Goal: Information Seeking & Learning: Learn about a topic

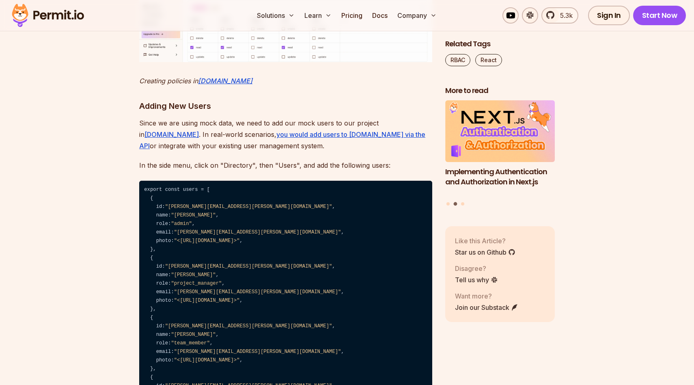
scroll to position [4040, 0]
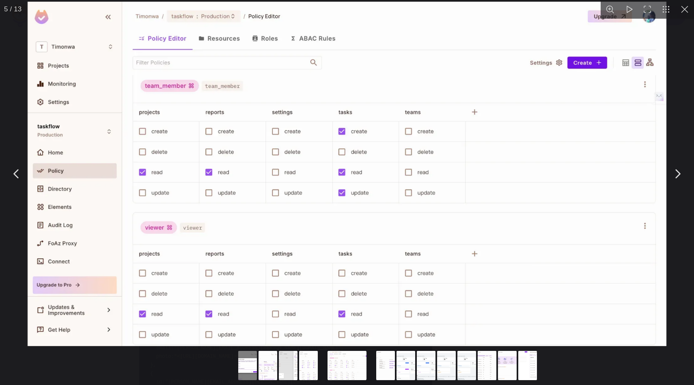
click at [162, 351] on div "You can close this modal content with the ESC key" at bounding box center [347, 365] width 694 height 37
click at [686, 9] on button "You can close this modal content with the ESC key" at bounding box center [684, 9] width 19 height 19
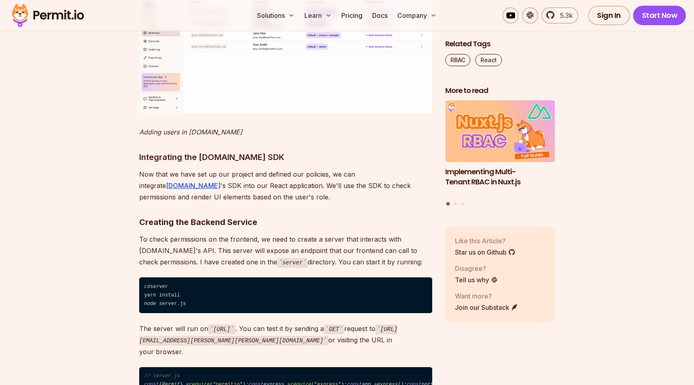
scroll to position [4541, 0]
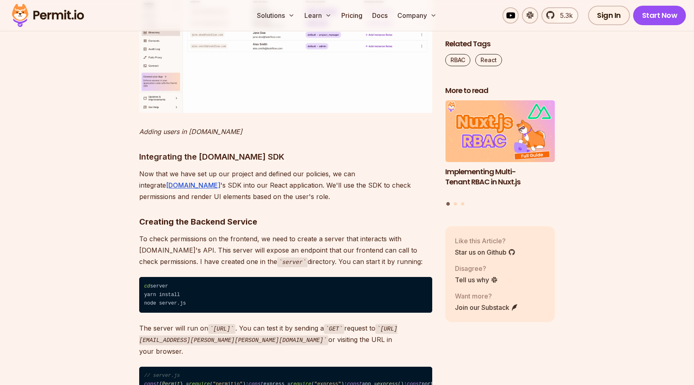
click at [339, 113] on img at bounding box center [285, 34] width 293 height 158
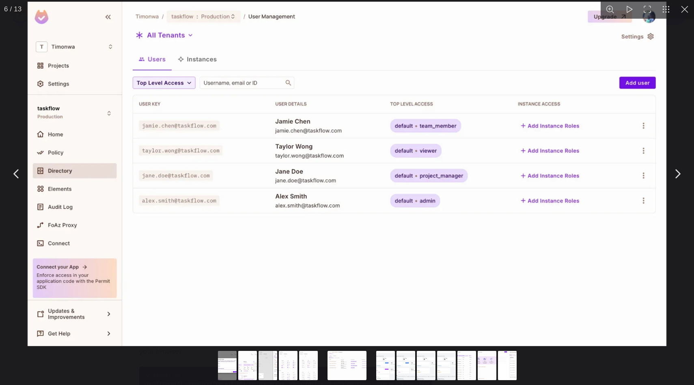
click at [167, 370] on div "You can close this modal content with the ESC key" at bounding box center [347, 365] width 694 height 37
click at [171, 366] on div "You can close this modal content with the ESC key" at bounding box center [347, 365] width 694 height 37
click at [681, 11] on button "You can close this modal content with the ESC key" at bounding box center [684, 9] width 19 height 19
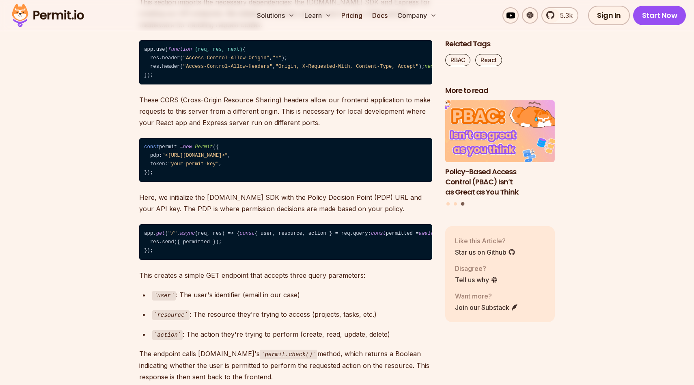
scroll to position [5165, 0]
